Goal: Task Accomplishment & Management: Manage account settings

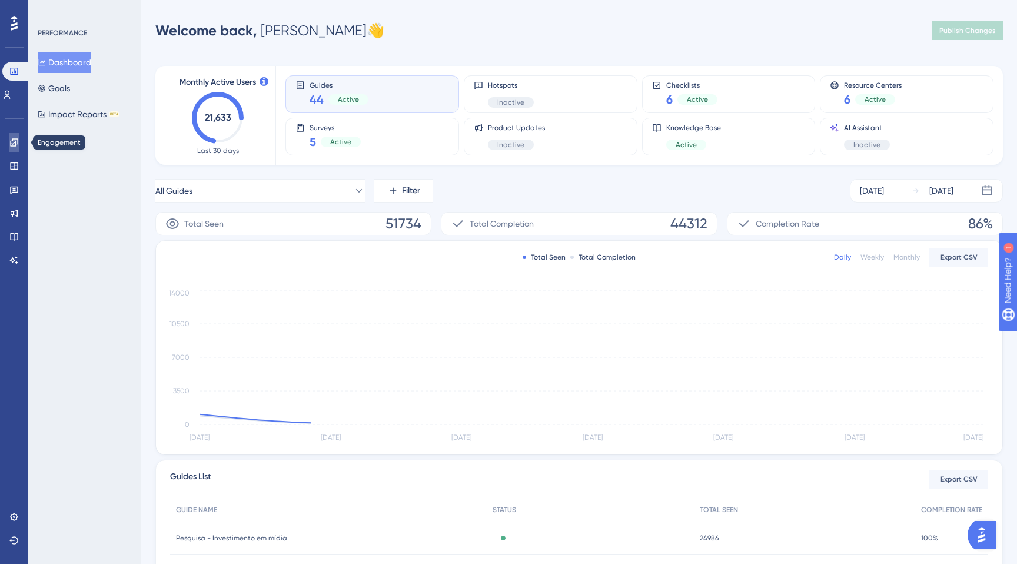
click at [15, 141] on icon at bounding box center [13, 142] width 9 height 9
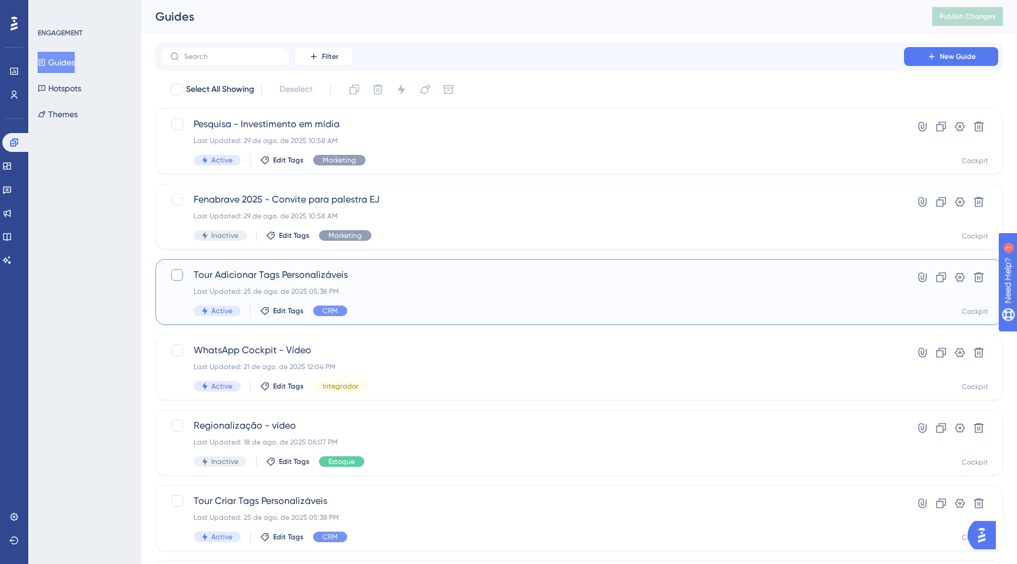
click at [175, 274] on div at bounding box center [177, 275] width 12 height 12
checkbox input "true"
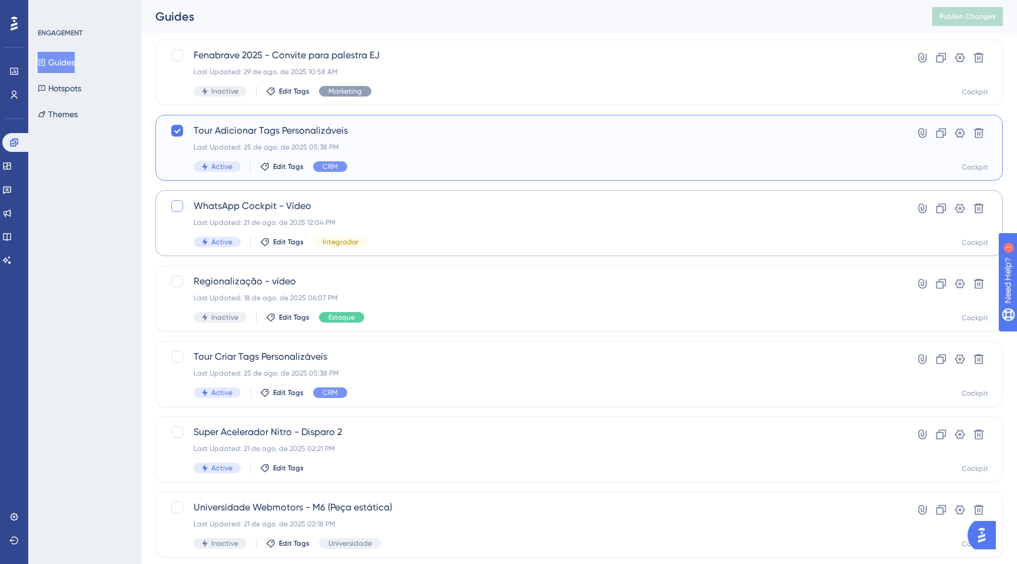
scroll to position [150, 0]
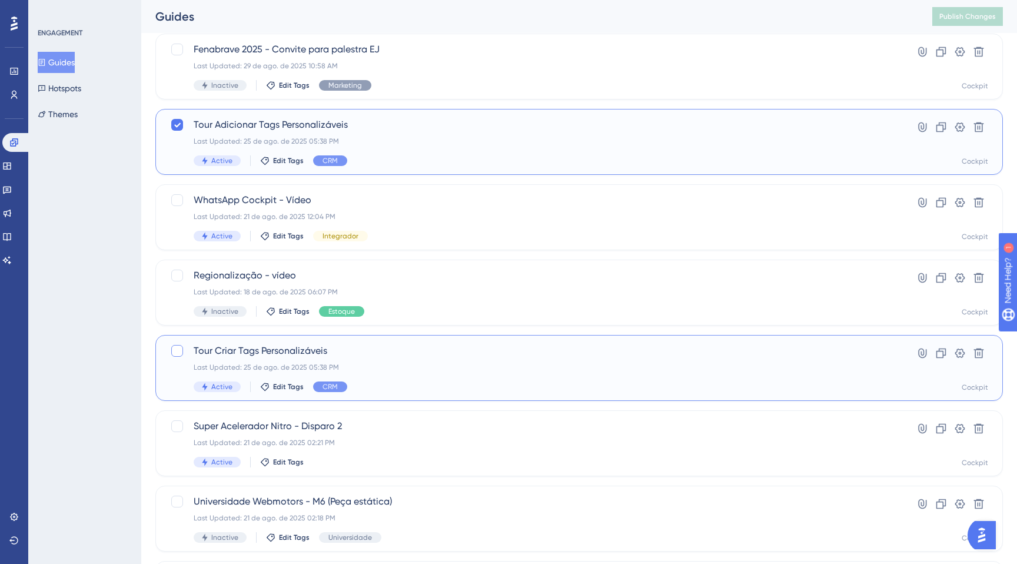
click at [175, 350] on div at bounding box center [177, 351] width 12 height 12
checkbox input "true"
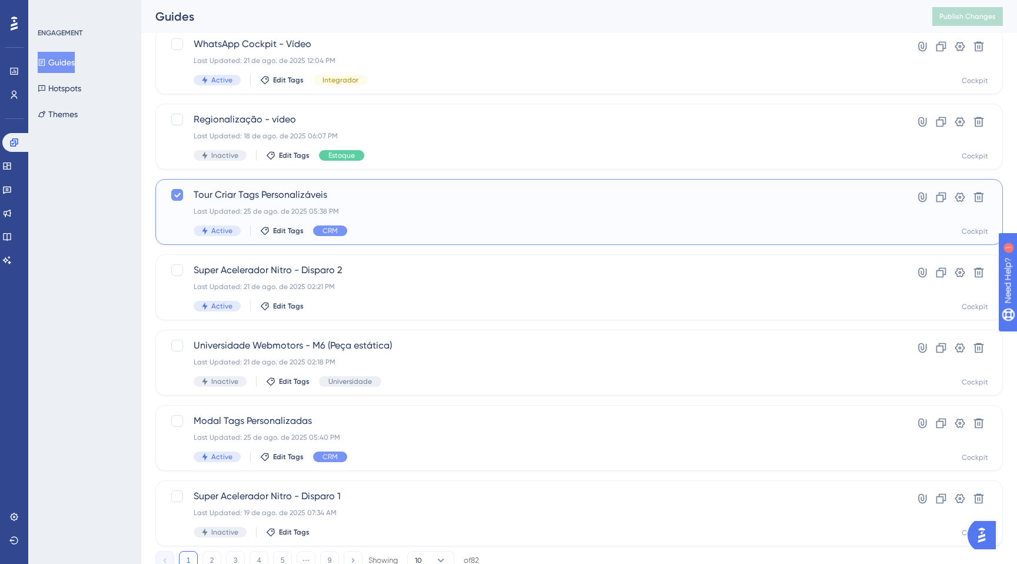
scroll to position [316, 0]
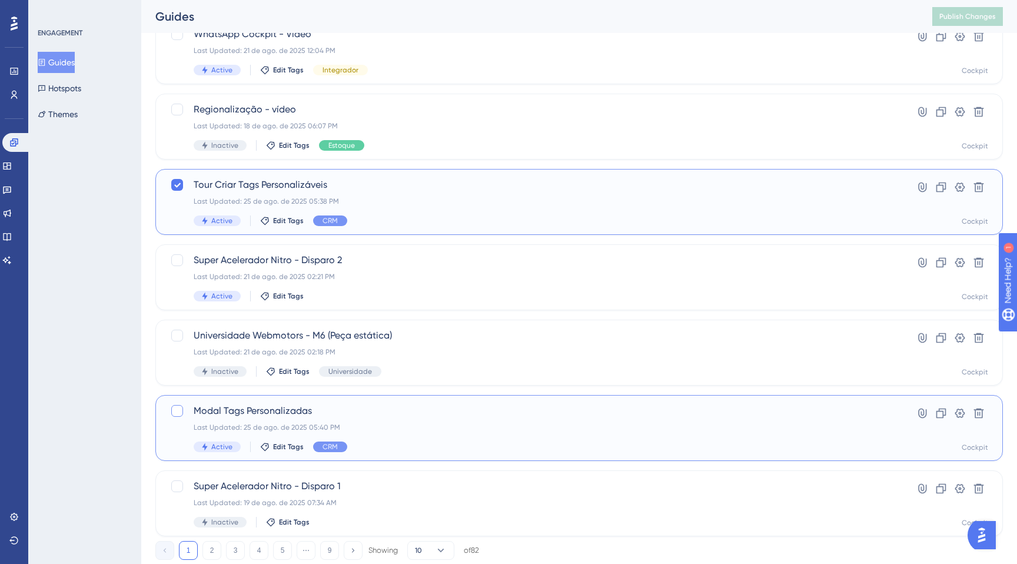
click at [177, 408] on div at bounding box center [177, 411] width 12 height 12
checkbox input "true"
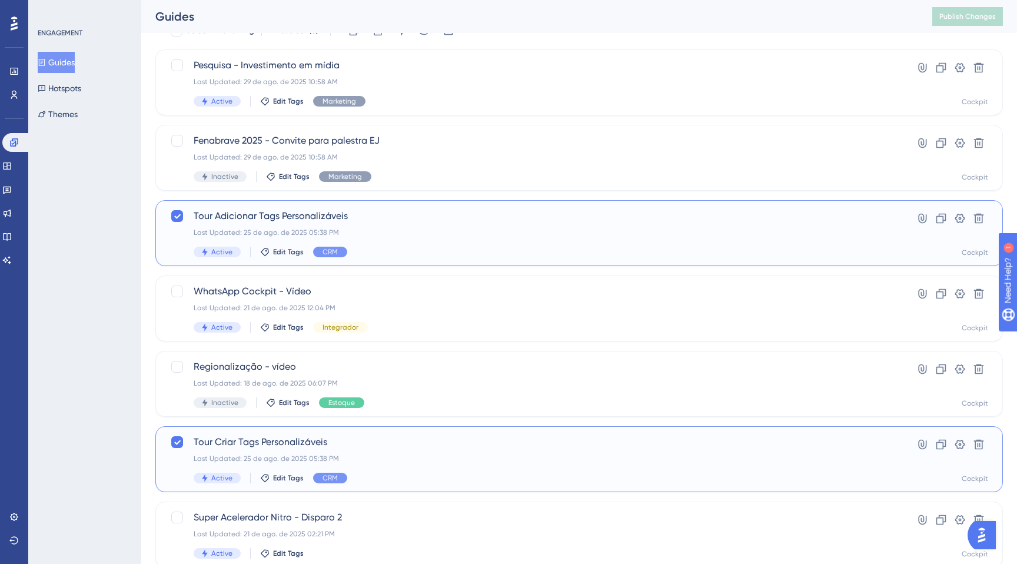
scroll to position [0, 0]
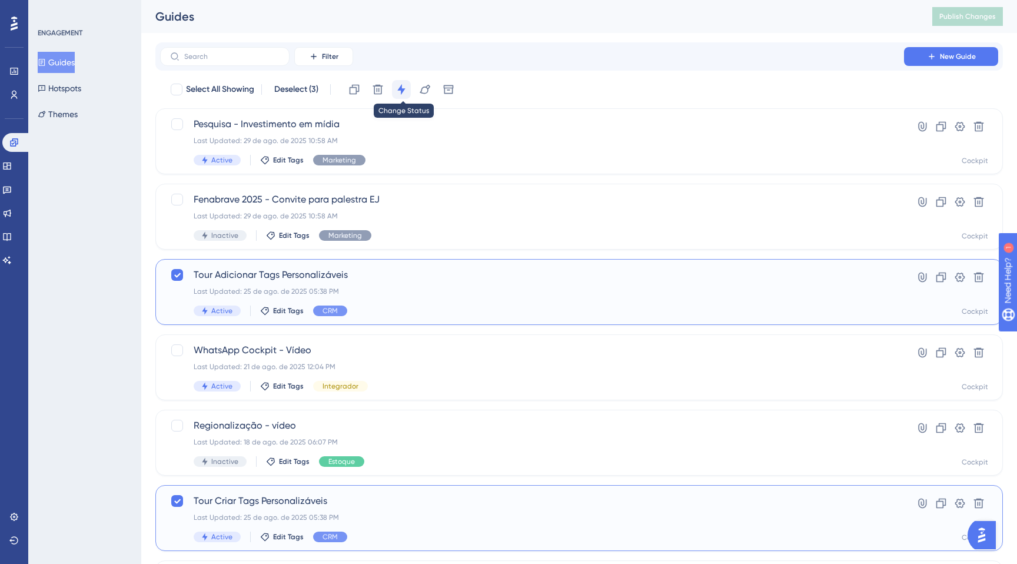
click at [404, 86] on icon at bounding box center [402, 90] width 12 height 12
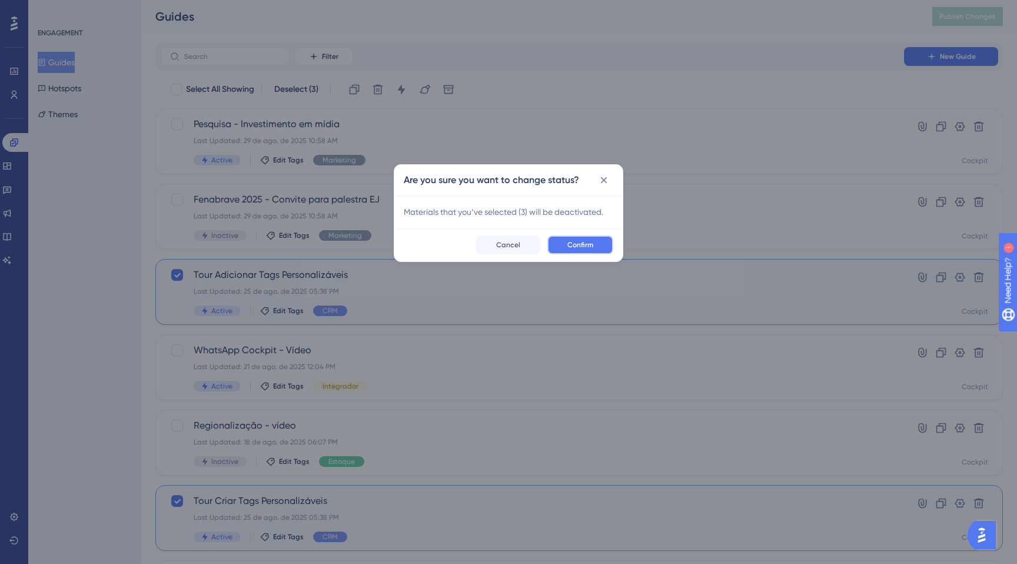
click at [573, 240] on button "Confirm" at bounding box center [580, 244] width 66 height 19
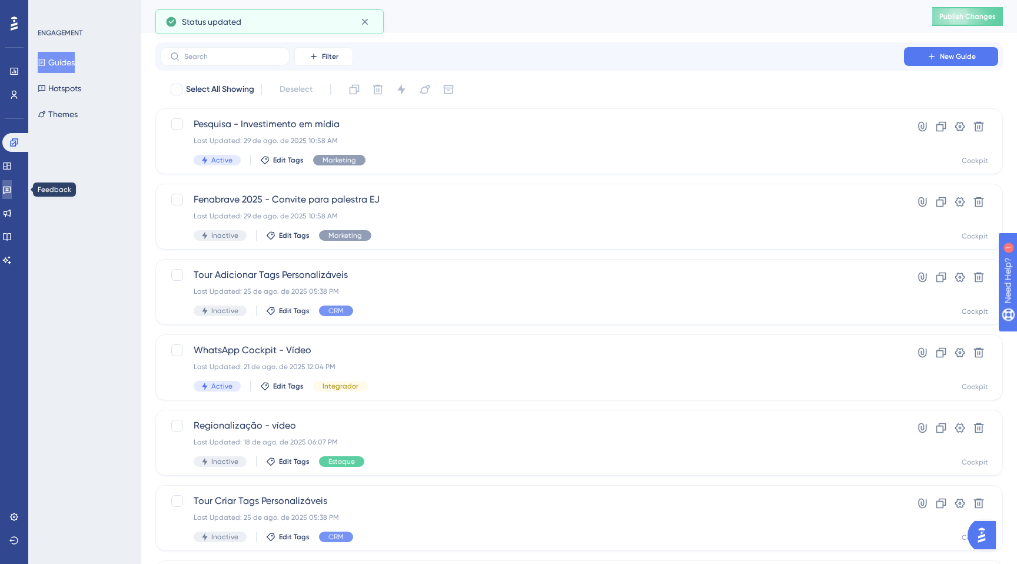
click at [11, 182] on link at bounding box center [6, 189] width 9 height 19
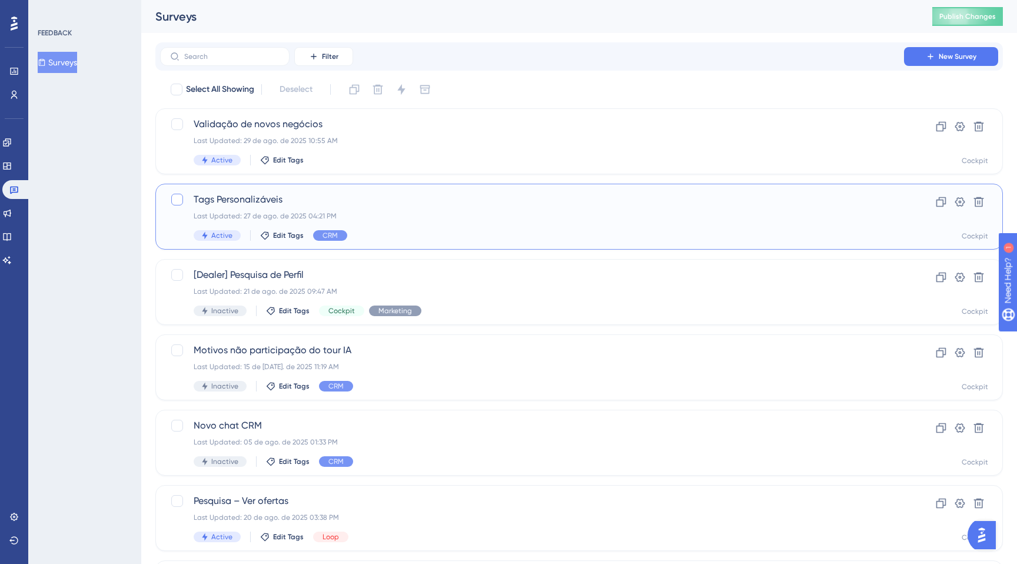
click at [177, 198] on div at bounding box center [177, 200] width 12 height 12
checkbox input "true"
click at [403, 85] on icon at bounding box center [401, 89] width 8 height 11
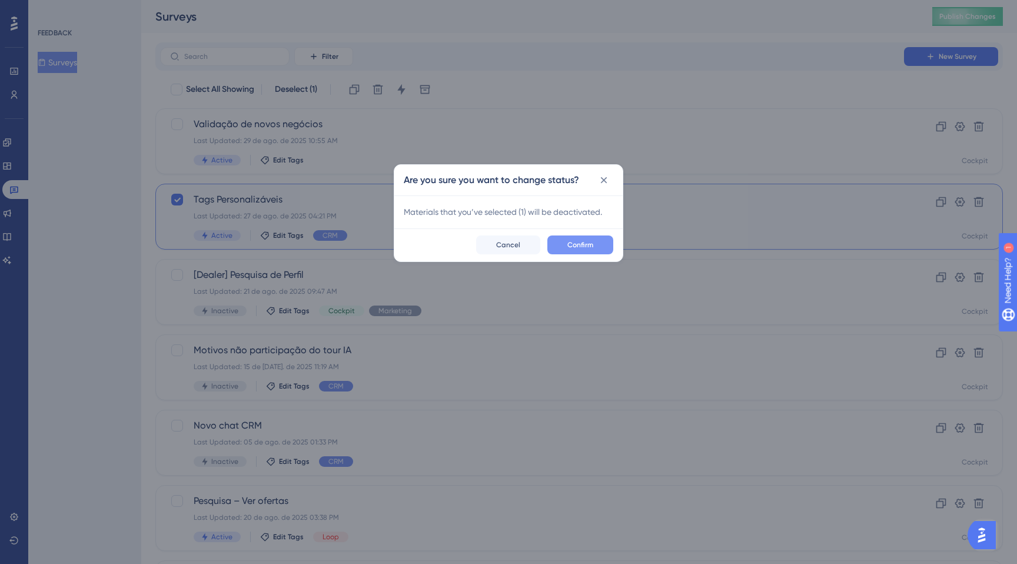
click at [572, 238] on button "Confirm" at bounding box center [580, 244] width 66 height 19
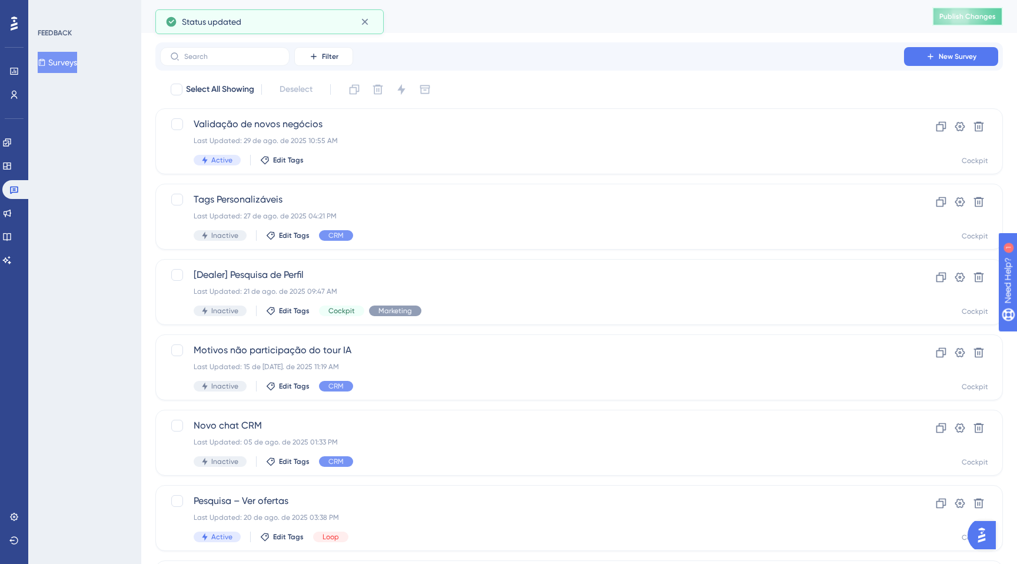
click at [959, 16] on span "Publish Changes" at bounding box center [968, 16] width 57 height 9
